Goal: Task Accomplishment & Management: Manage account settings

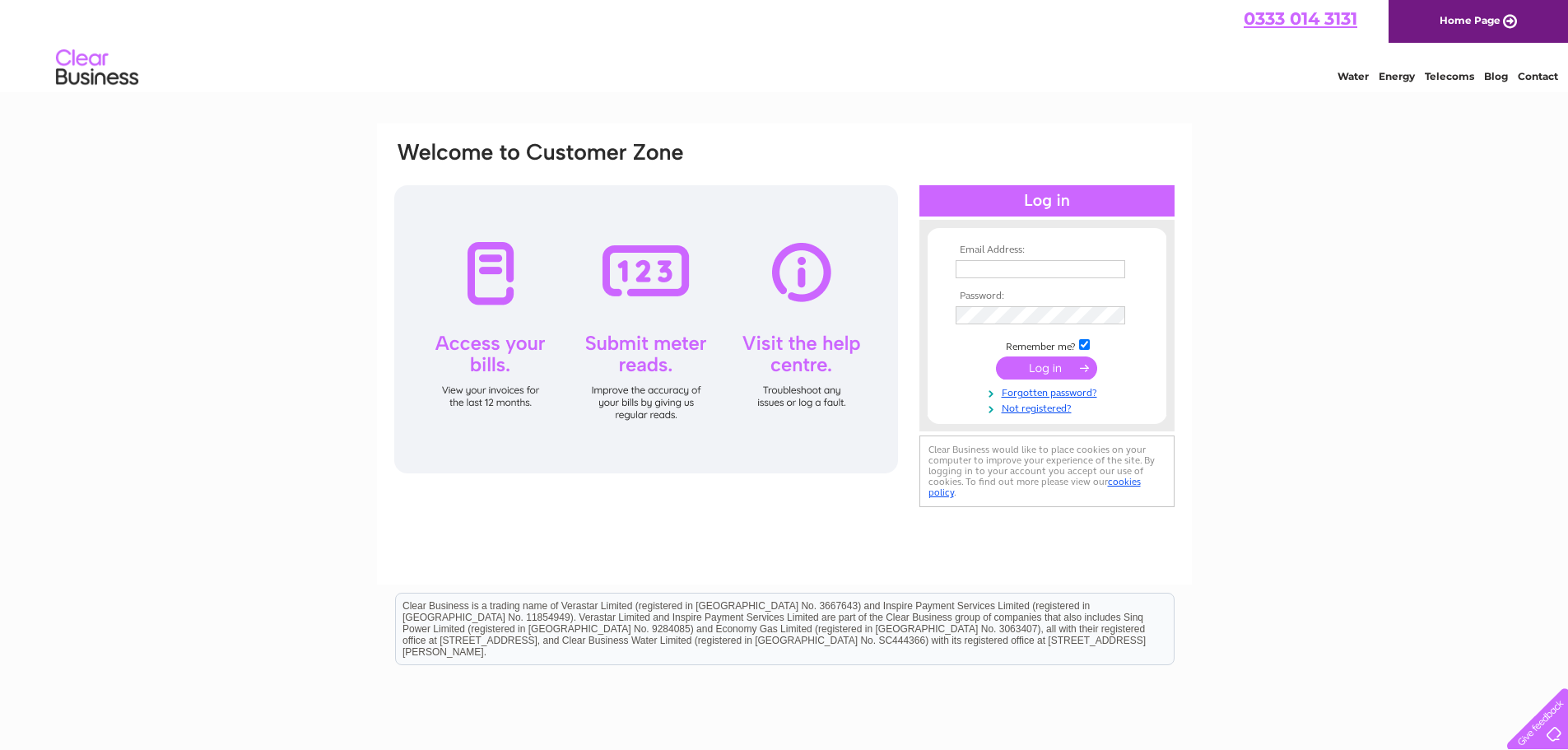
type input "adamswift@clemdobson.co.uk"
click at [1023, 369] on input "submit" at bounding box center [1046, 368] width 101 height 23
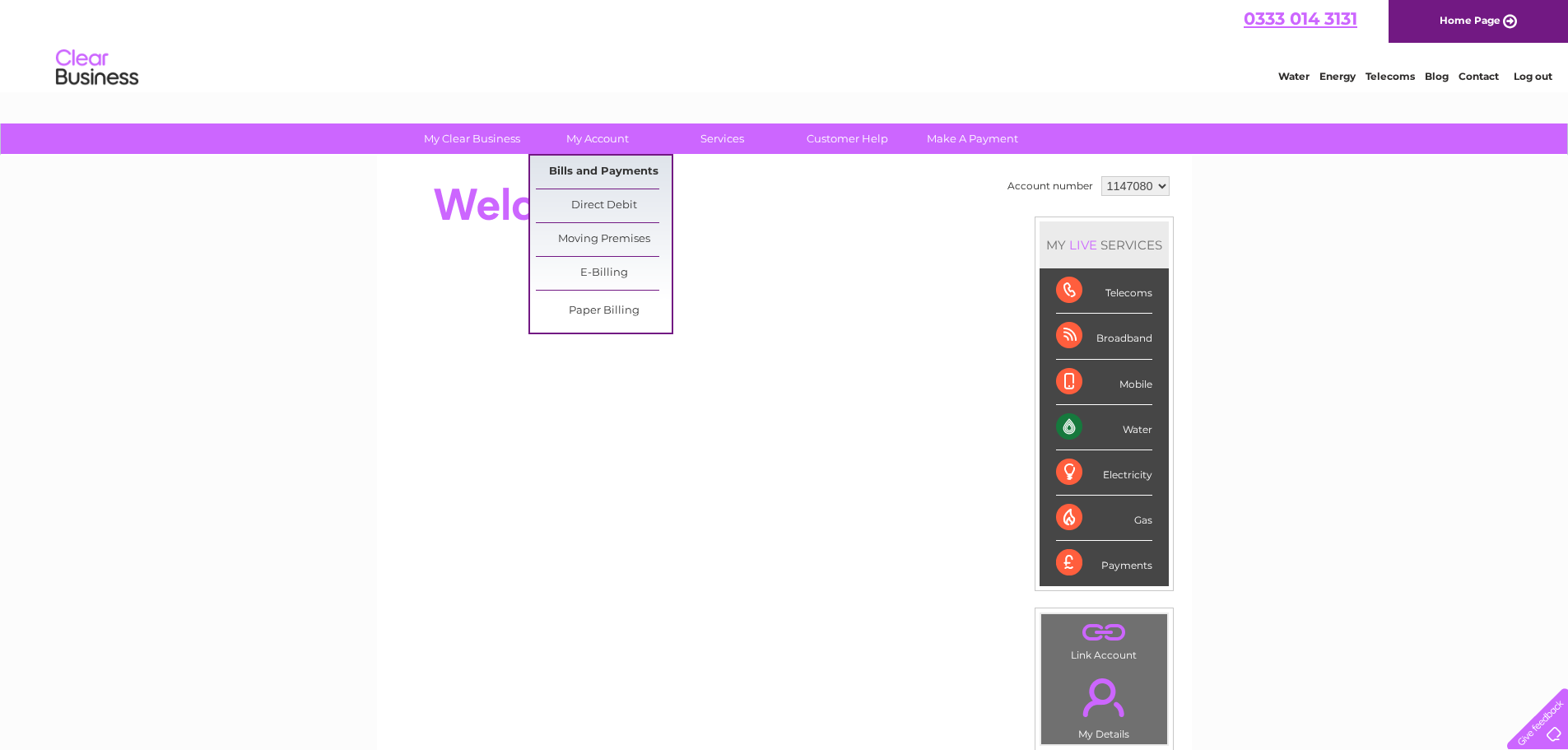
click at [609, 171] on link "Bills and Payments" at bounding box center [603, 172] width 135 height 33
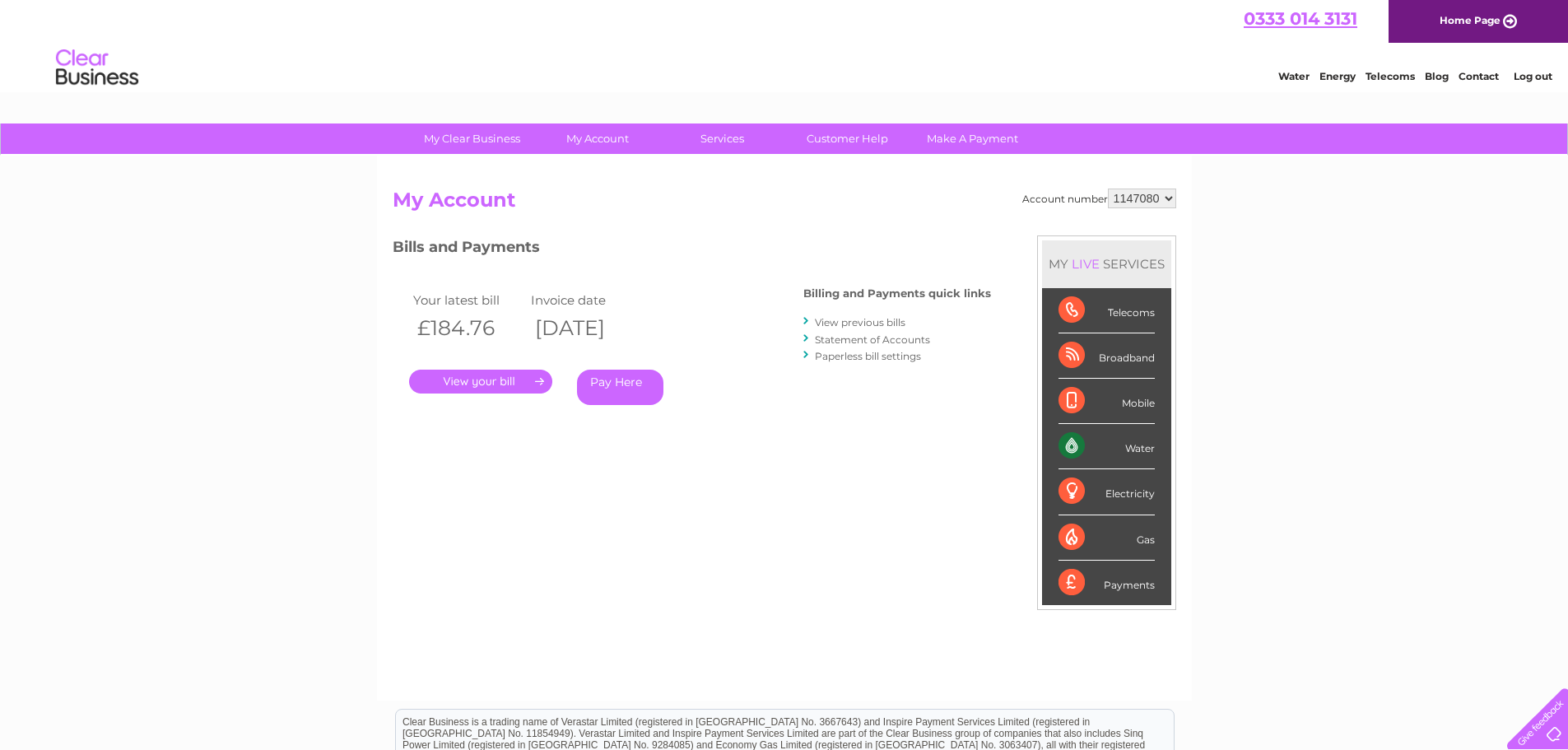
click at [475, 374] on link "." at bounding box center [480, 381] width 143 height 24
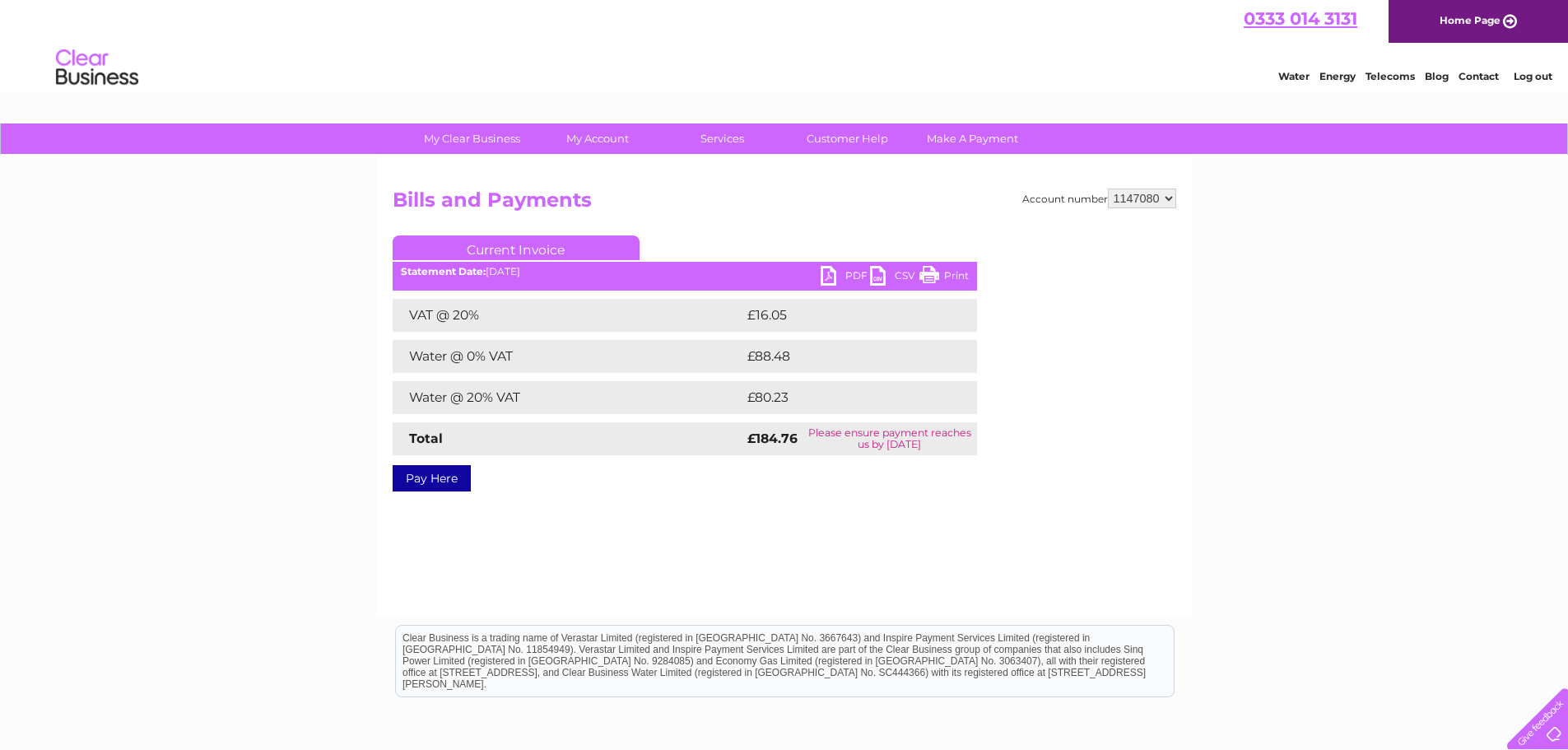
click at [841, 276] on link "PDF" at bounding box center [845, 278] width 50 height 24
